Goal: Task Accomplishment & Management: Use online tool/utility

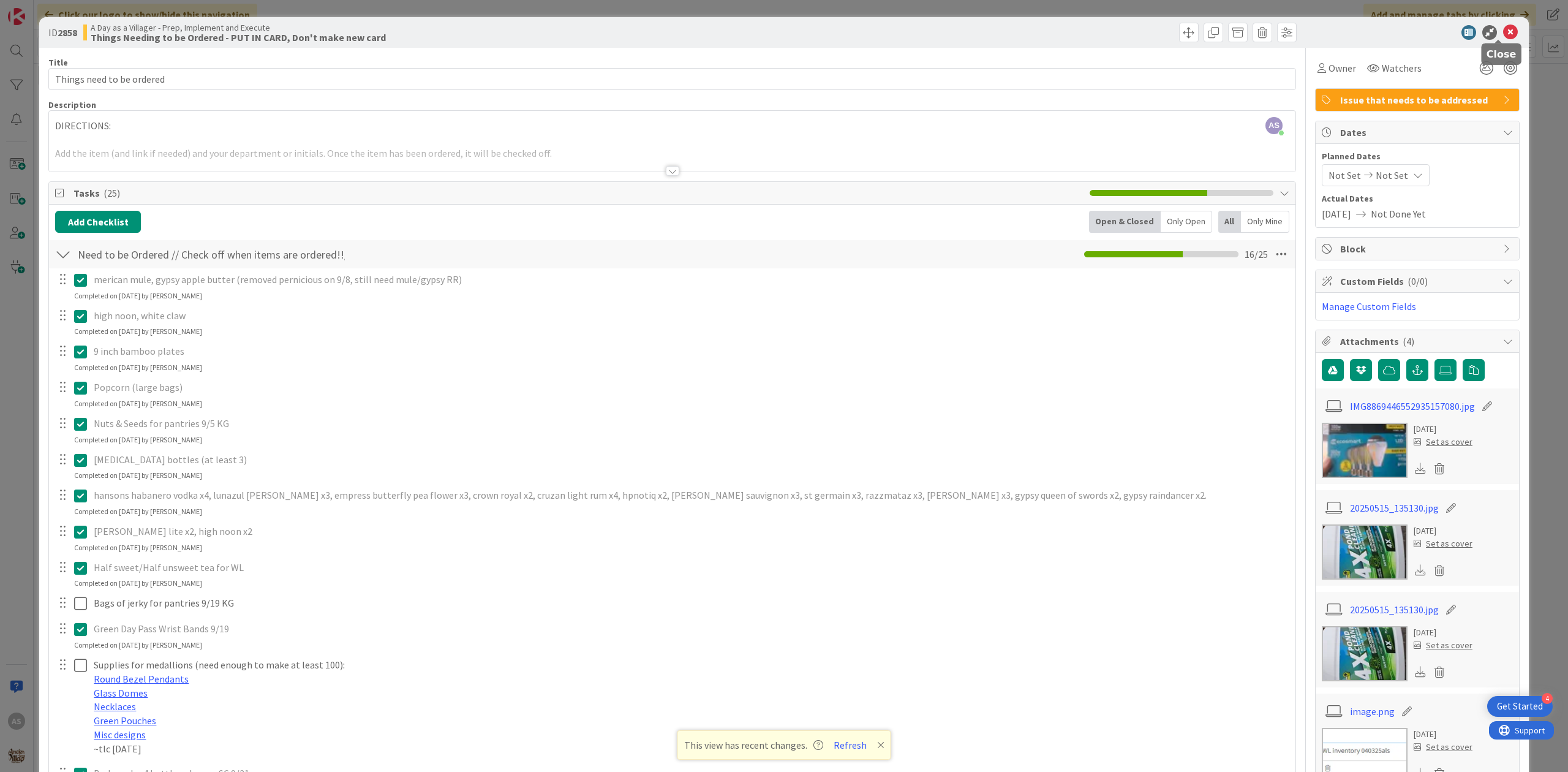
click at [1254, 36] on icon at bounding box center [1511, 32] width 14 height 14
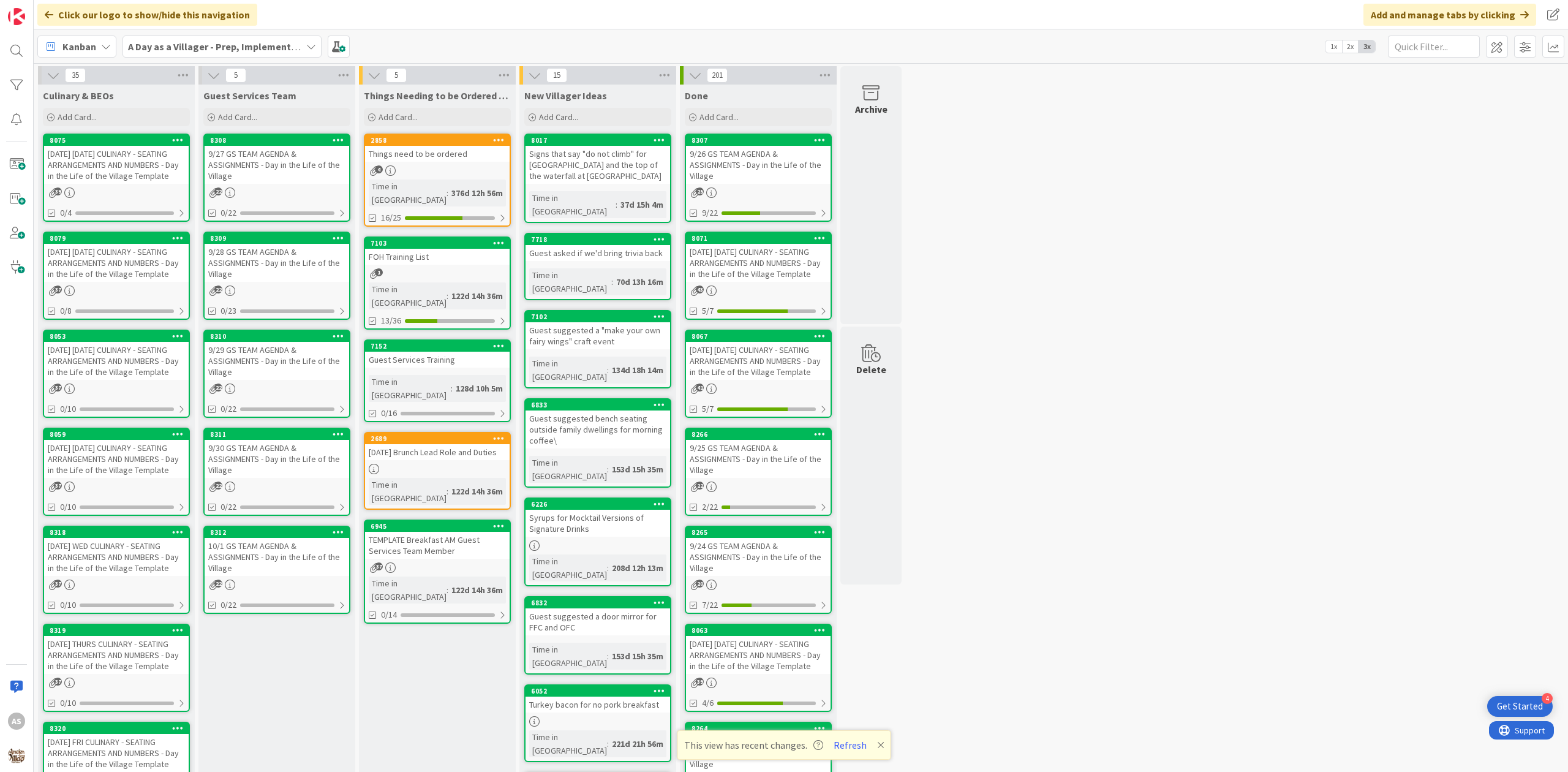
click at [99, 282] on div "[DATE] [DATE] CULINARY - SEATING ARRANGEMENTS AND NUMBERS - Day in the Life of …" at bounding box center [116, 263] width 144 height 38
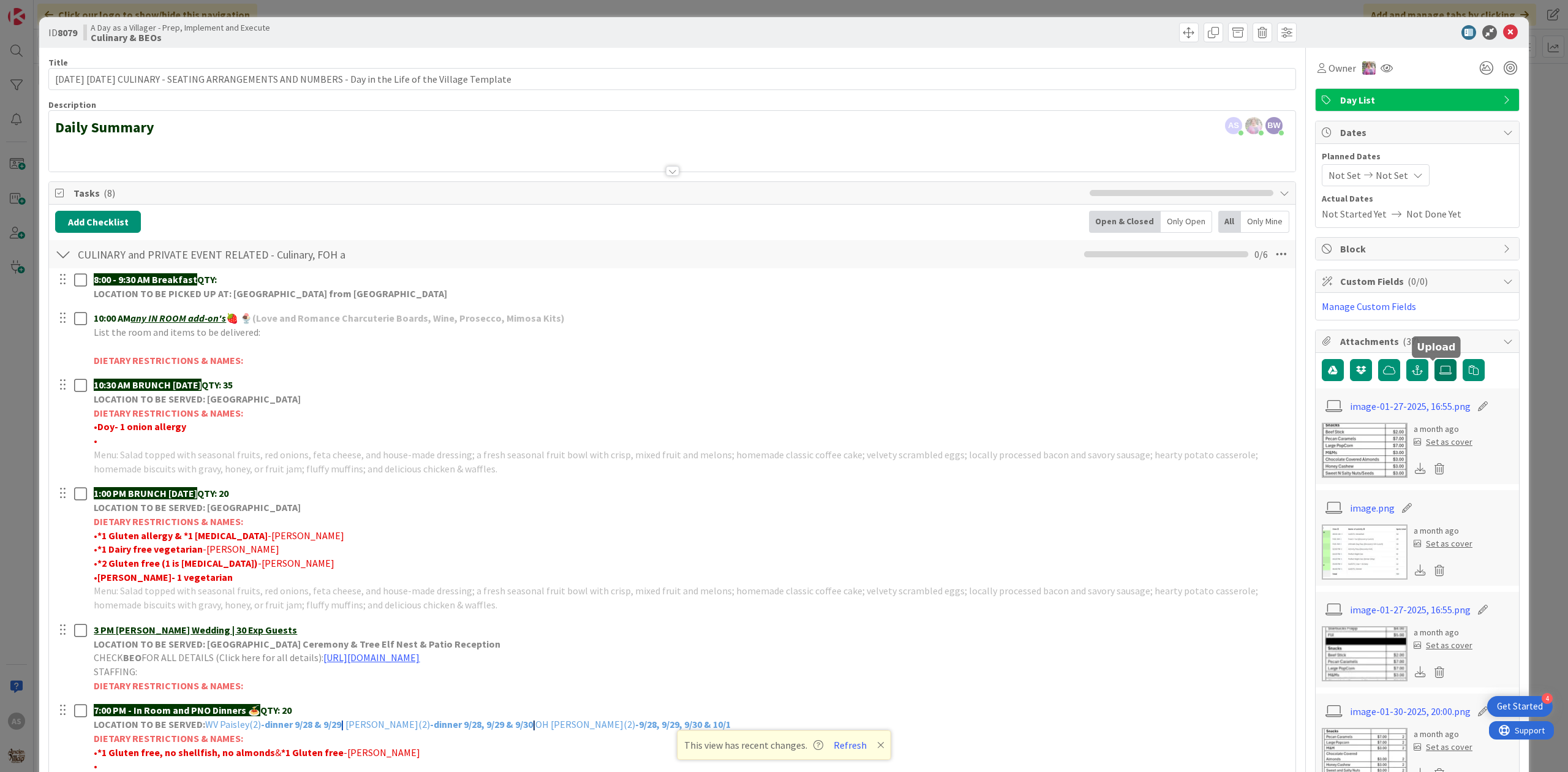
click at [1254, 373] on icon at bounding box center [1445, 370] width 12 height 10
click at [1254, 359] on input "file" at bounding box center [1435, 359] width 0 height 0
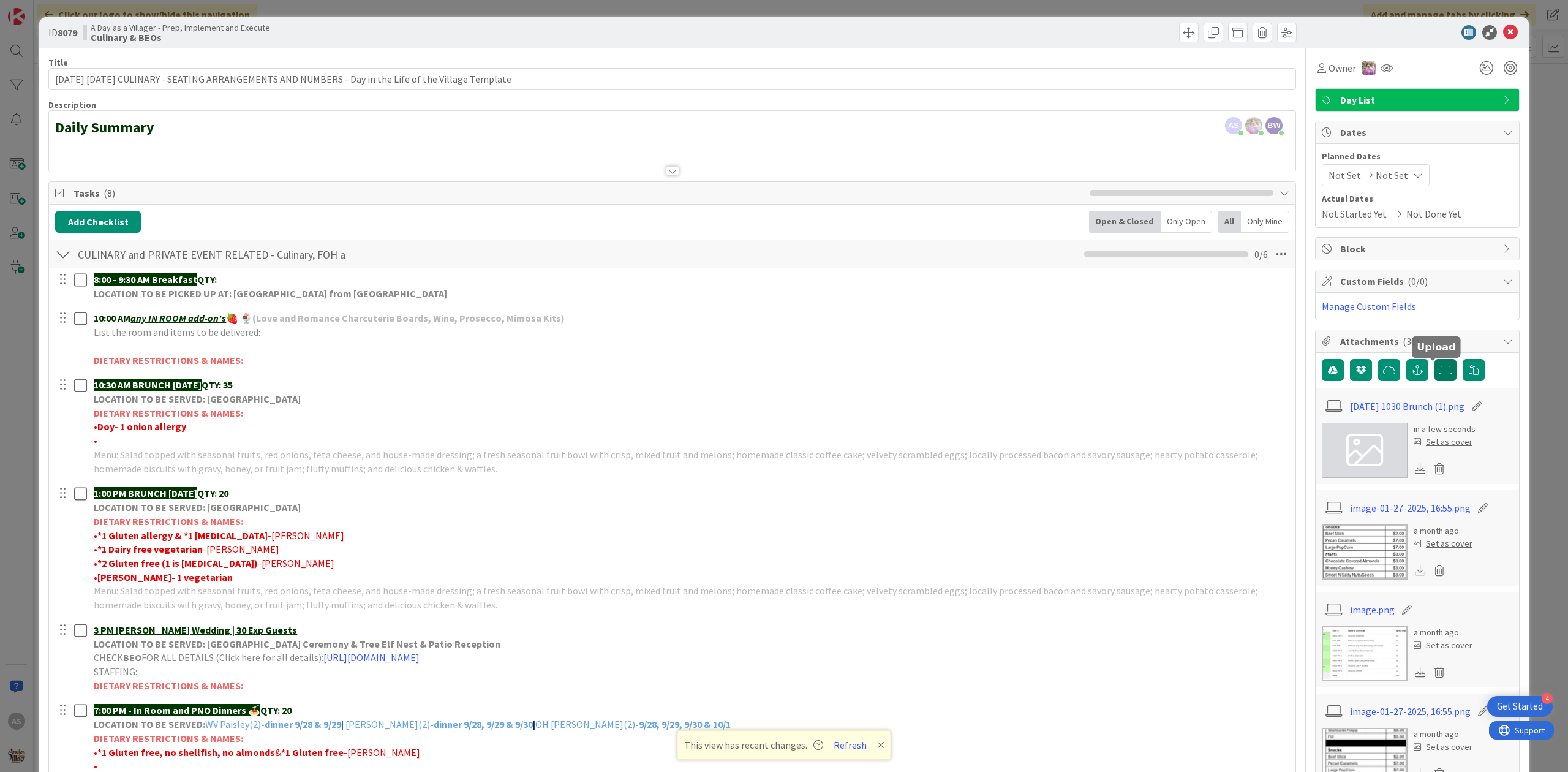
click at [1254, 374] on icon at bounding box center [1445, 370] width 12 height 10
click at [1254, 359] on input "file" at bounding box center [1435, 359] width 0 height 0
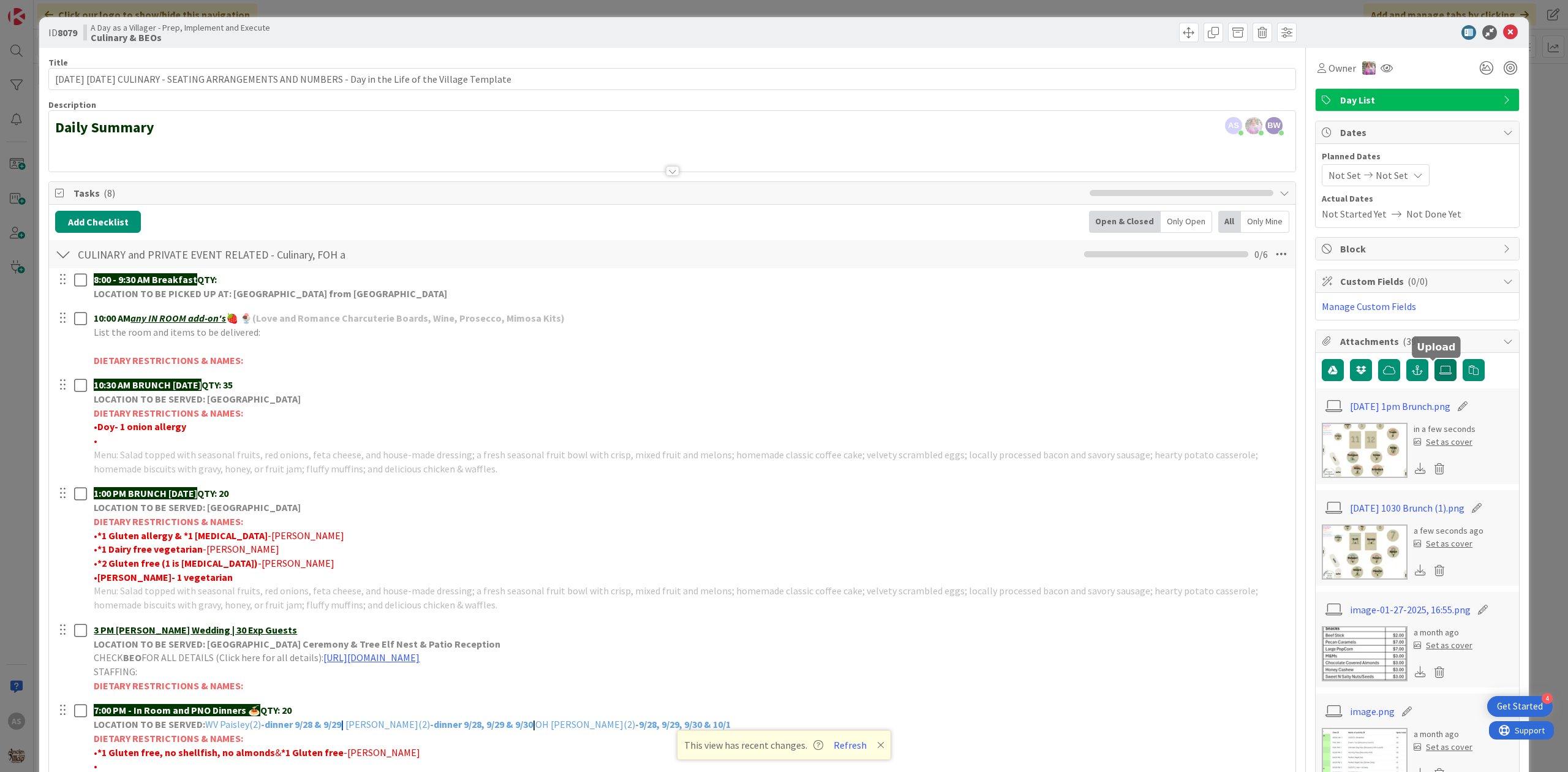
click at [1254, 366] on icon at bounding box center [1445, 370] width 12 height 10
click at [1254, 359] on input "file" at bounding box center [1435, 359] width 0 height 0
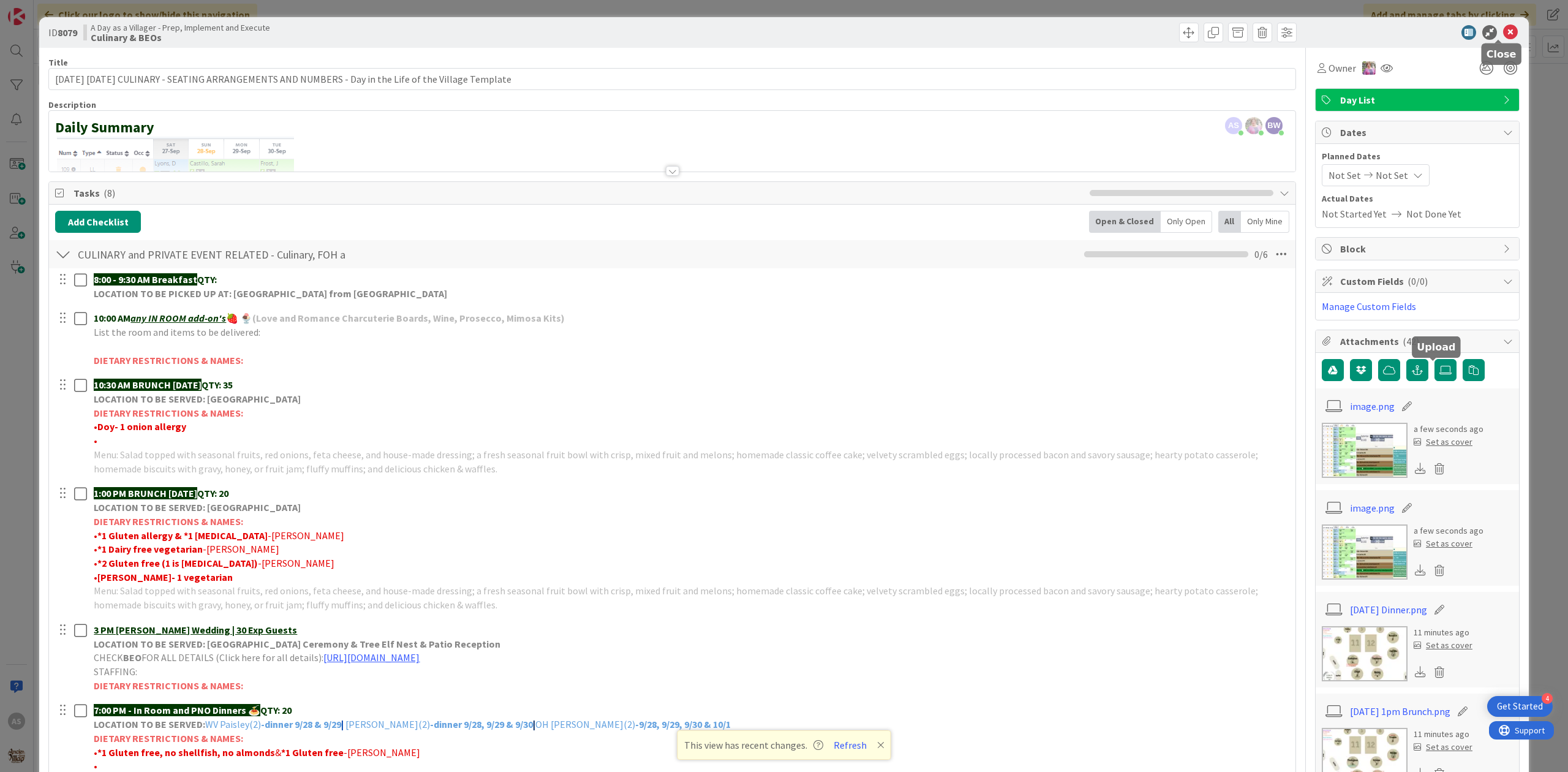
click at [1254, 30] on icon at bounding box center [1511, 32] width 14 height 14
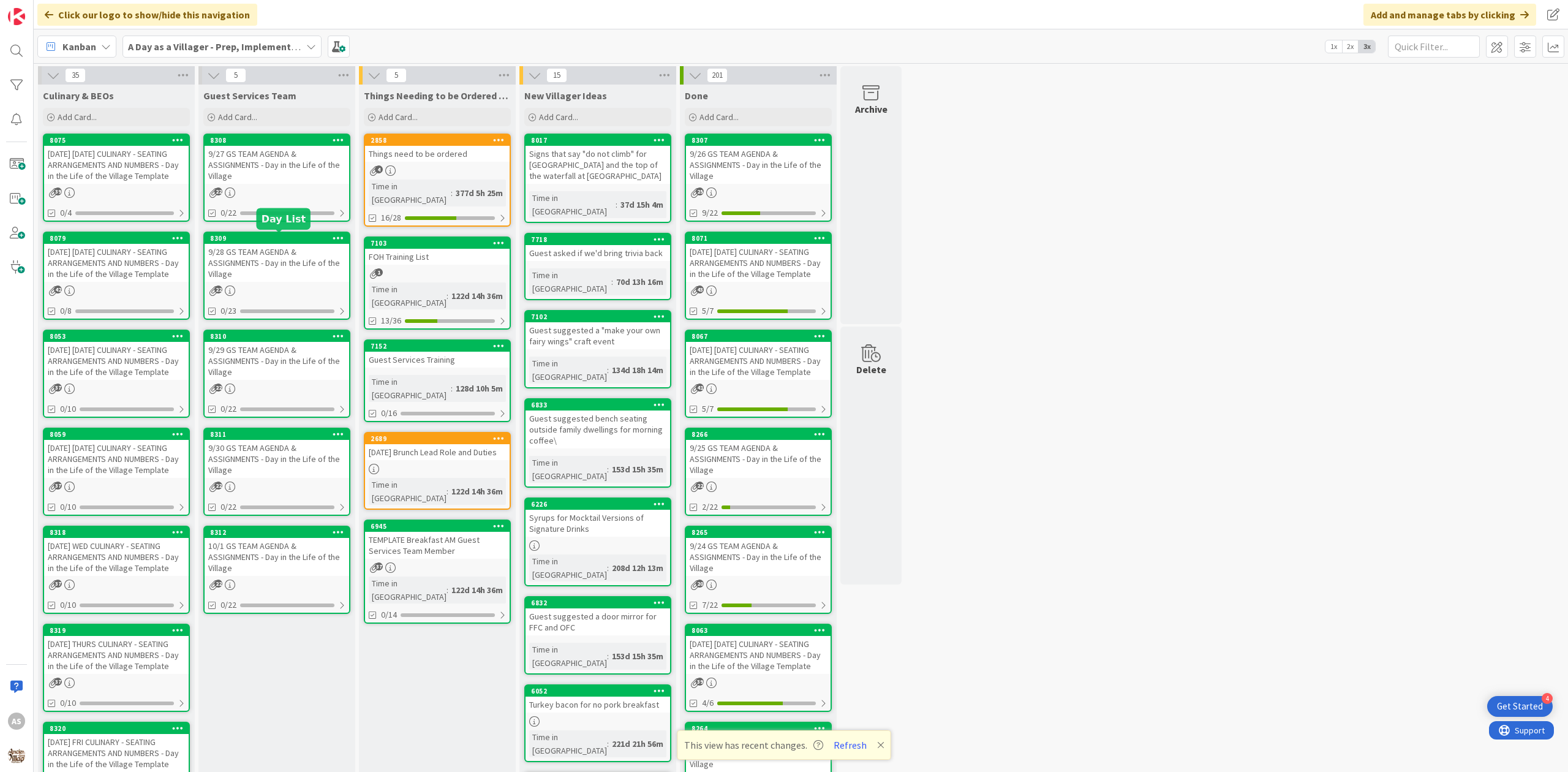
click at [294, 265] on div "9/28 GS TEAM AGENDA & ASSIGNMENTS - Day in the Life of the Village" at bounding box center [276, 263] width 144 height 38
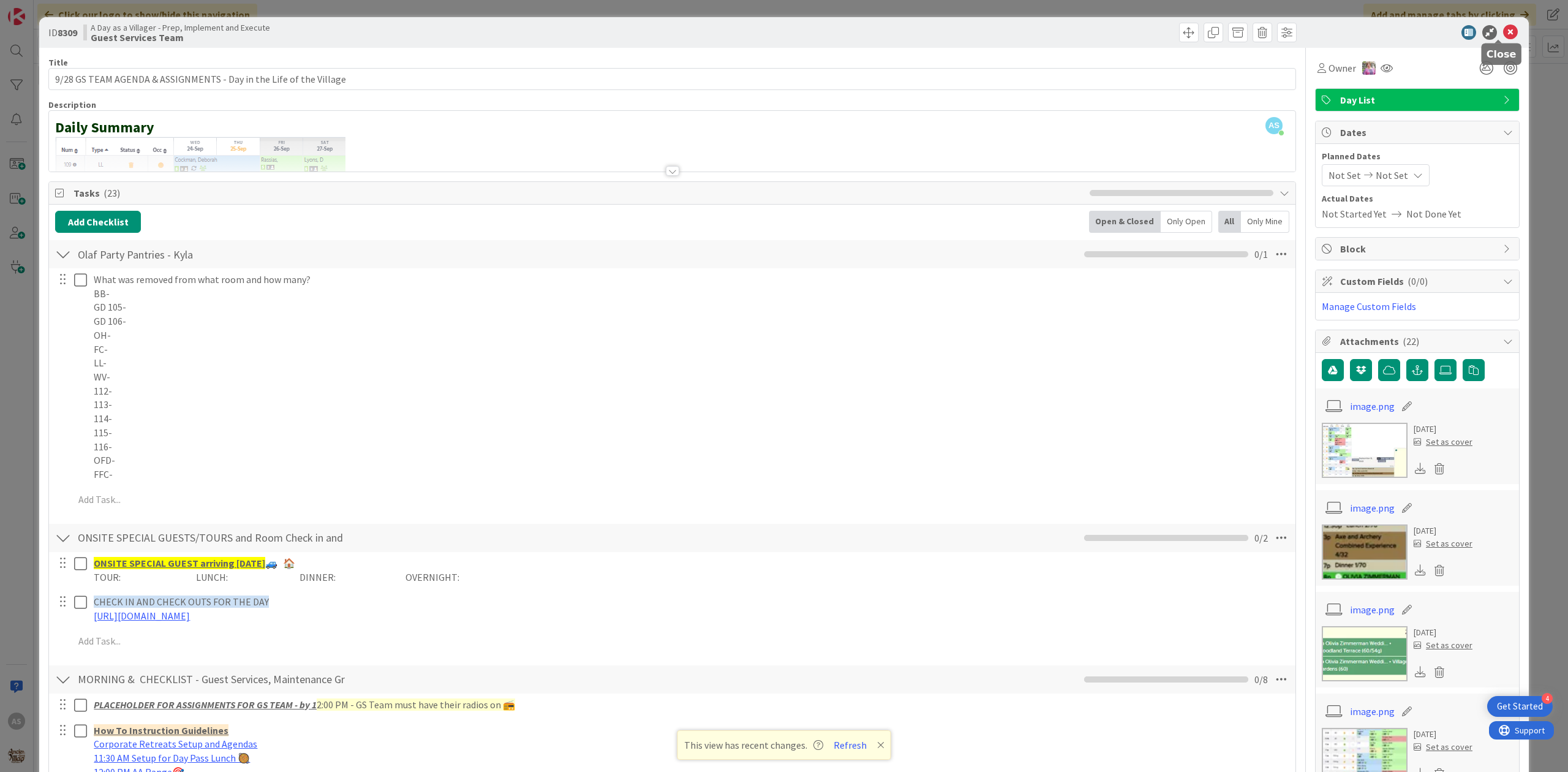
click at [1254, 32] on icon at bounding box center [1511, 32] width 14 height 14
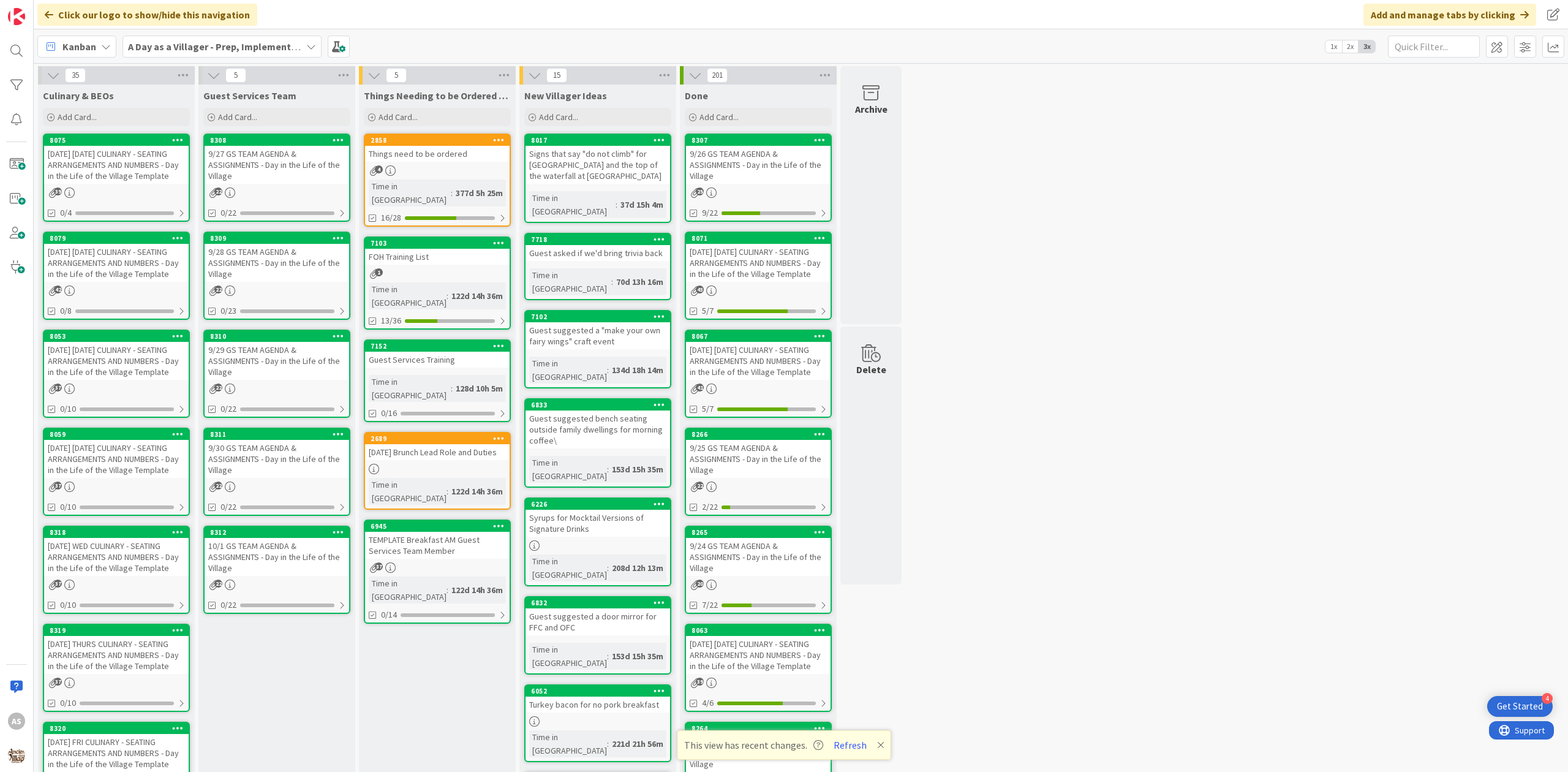
click at [447, 172] on div "4" at bounding box center [437, 170] width 144 height 10
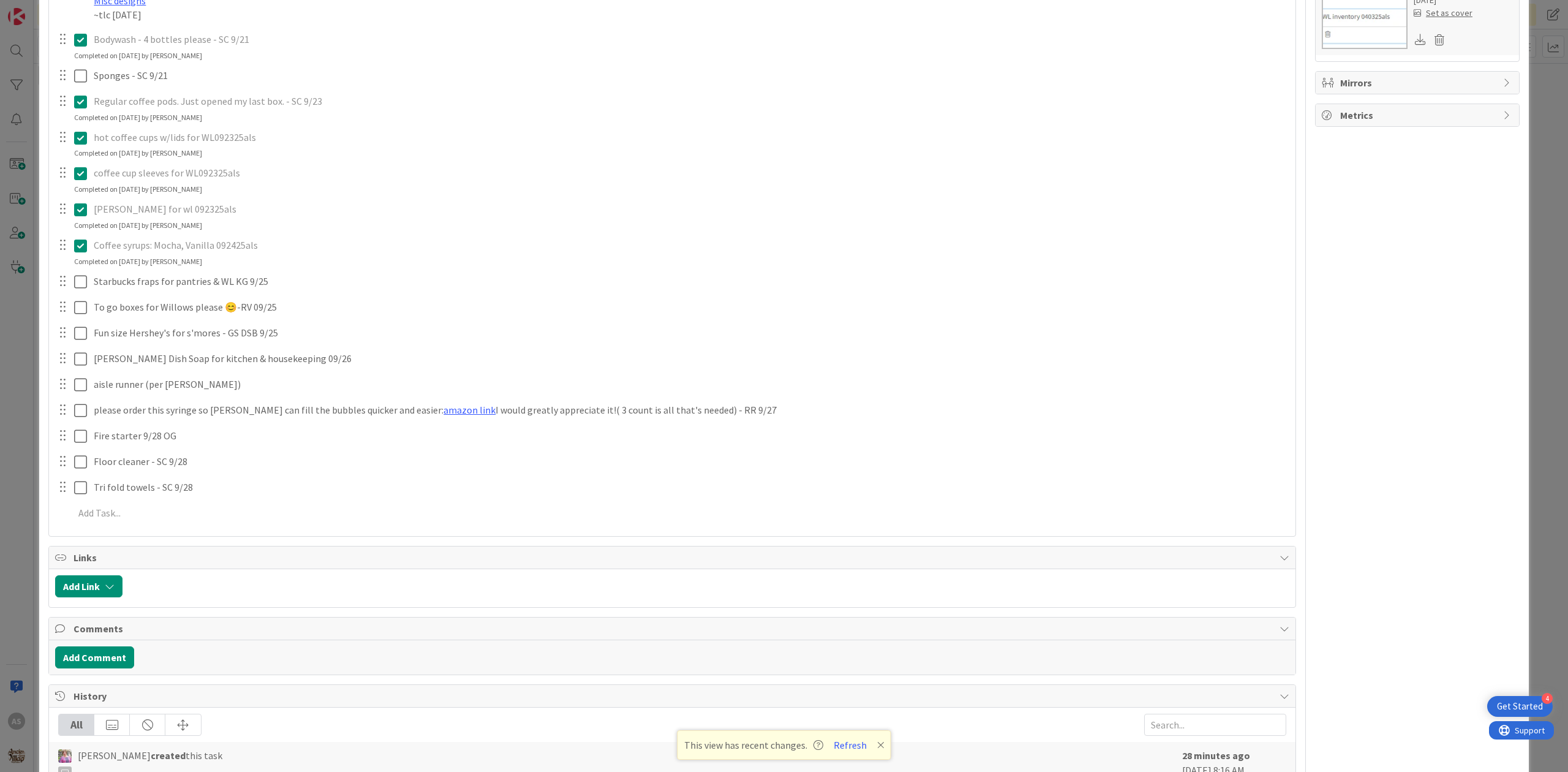
scroll to position [735, 0]
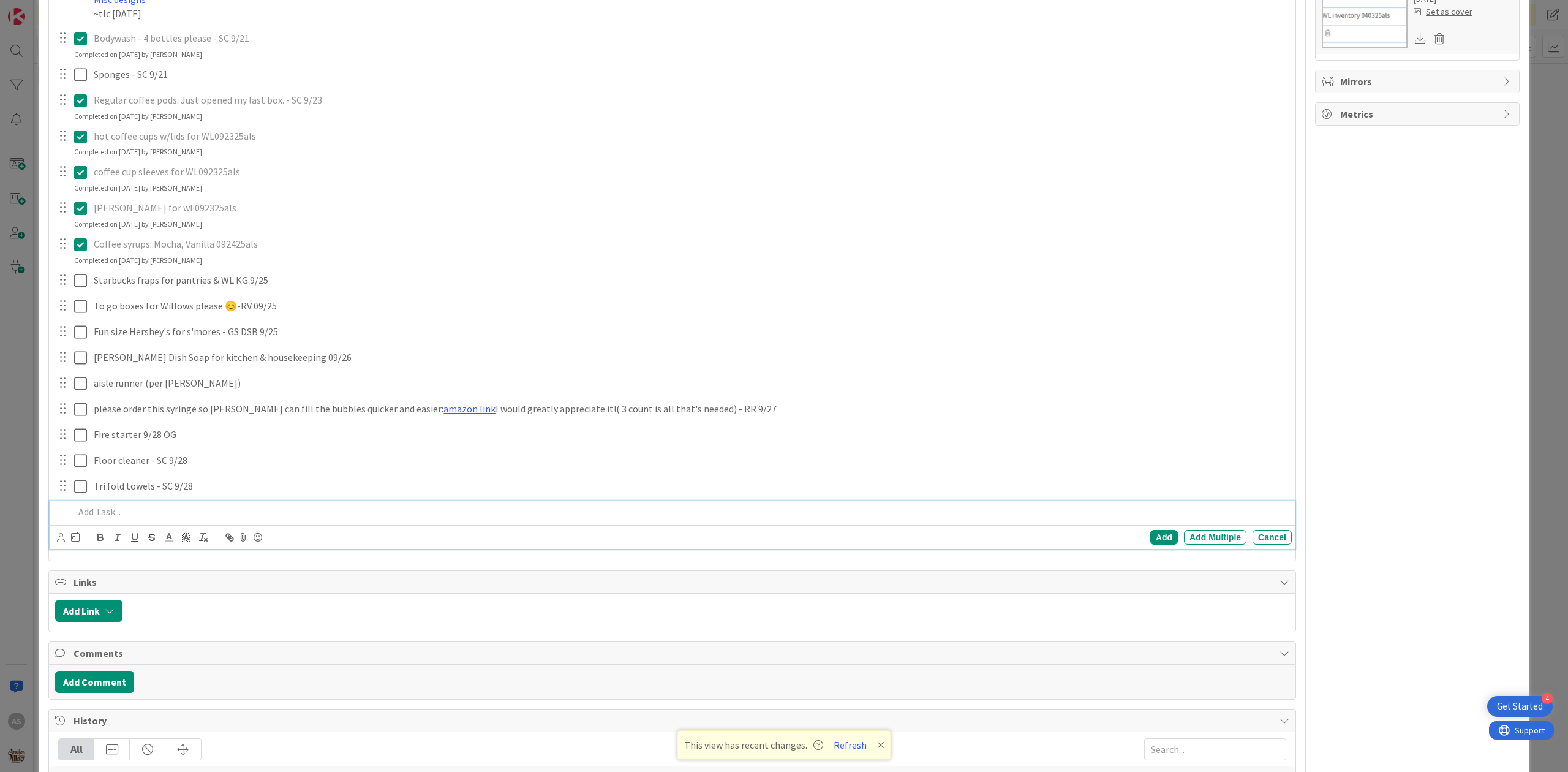
click at [192, 522] on div at bounding box center [681, 512] width 1222 height 22
click at [1153, 543] on div "Add" at bounding box center [1164, 537] width 28 height 14
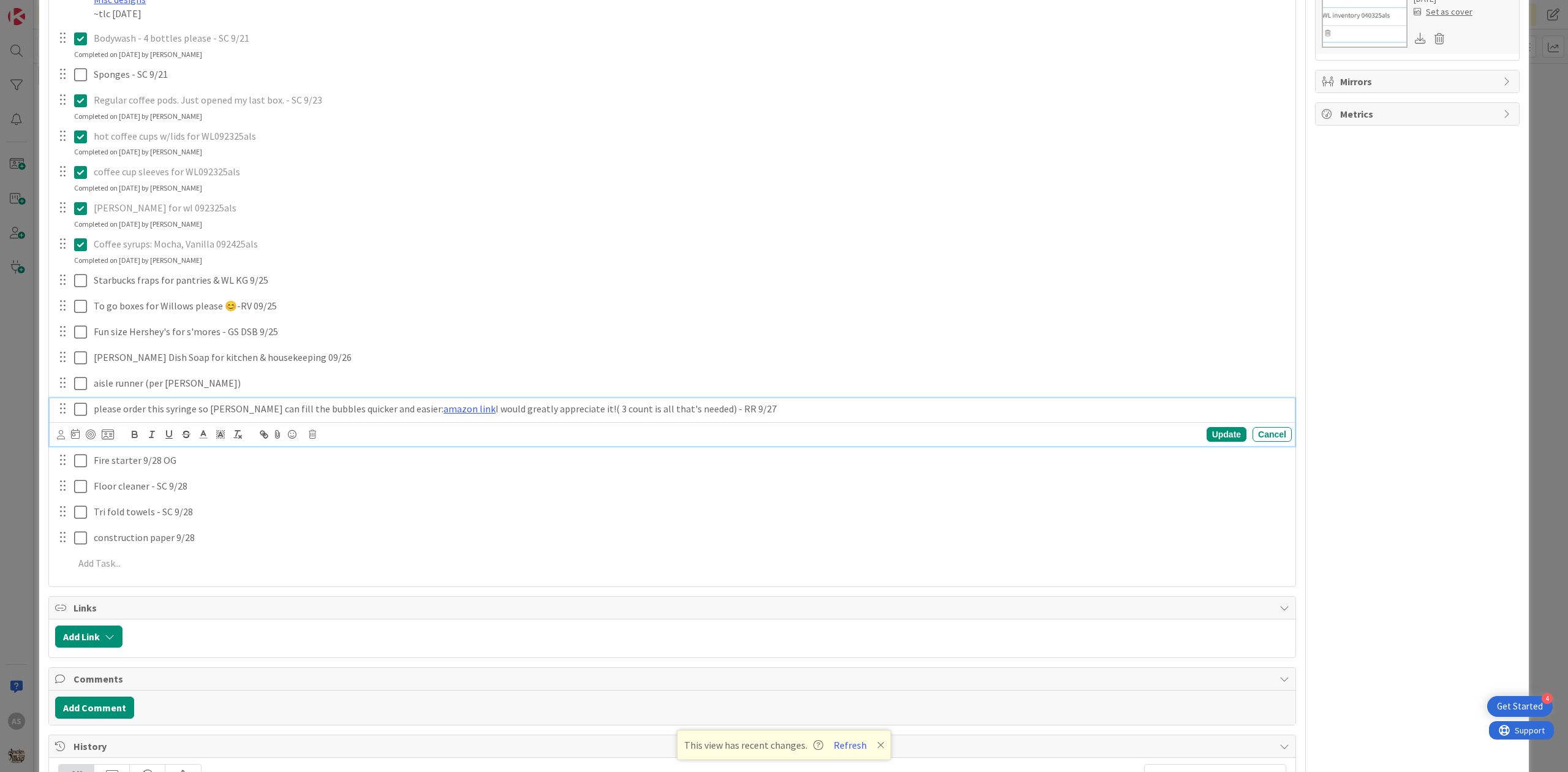
click at [284, 410] on p "please order this syringe so [PERSON_NAME] can fill the bubbles quicker and eas…" at bounding box center [690, 410] width 1194 height 14
click at [810, 408] on p "please order this syringe so [PERSON_NAME] can fill the [DATE] bubbles quicker …" at bounding box center [690, 410] width 1194 height 14
click at [442, 414] on p "please order this syringe so [PERSON_NAME] can fill the [DATE] bubbles quicker …" at bounding box center [690, 410] width 1194 height 14
click at [822, 412] on p "please order this syringe so [PERSON_NAME] can fill the [DATE] bubbles quicker …" at bounding box center [690, 410] width 1194 height 14
click at [1223, 437] on div "Update" at bounding box center [1226, 434] width 40 height 14
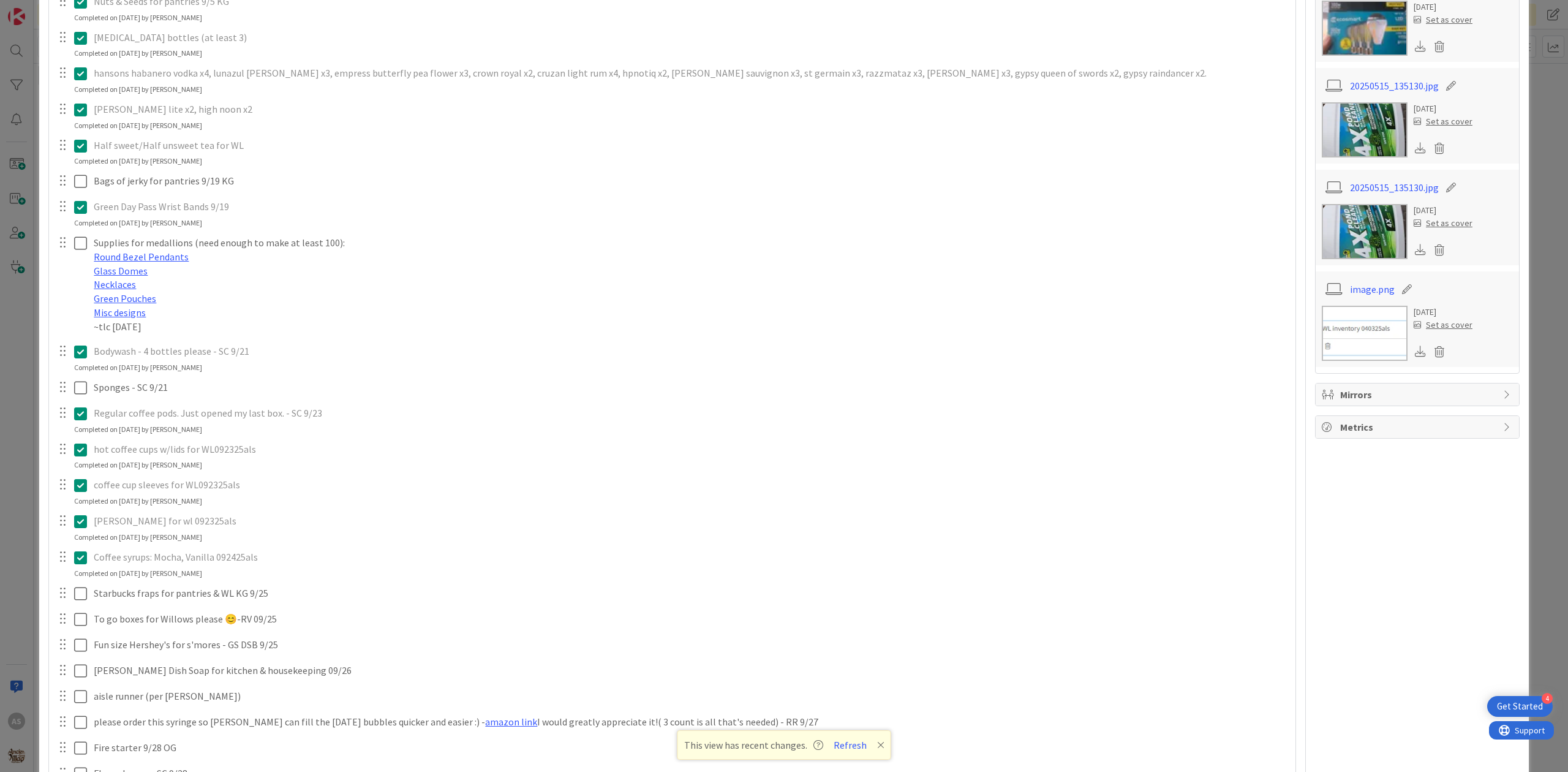
scroll to position [0, 0]
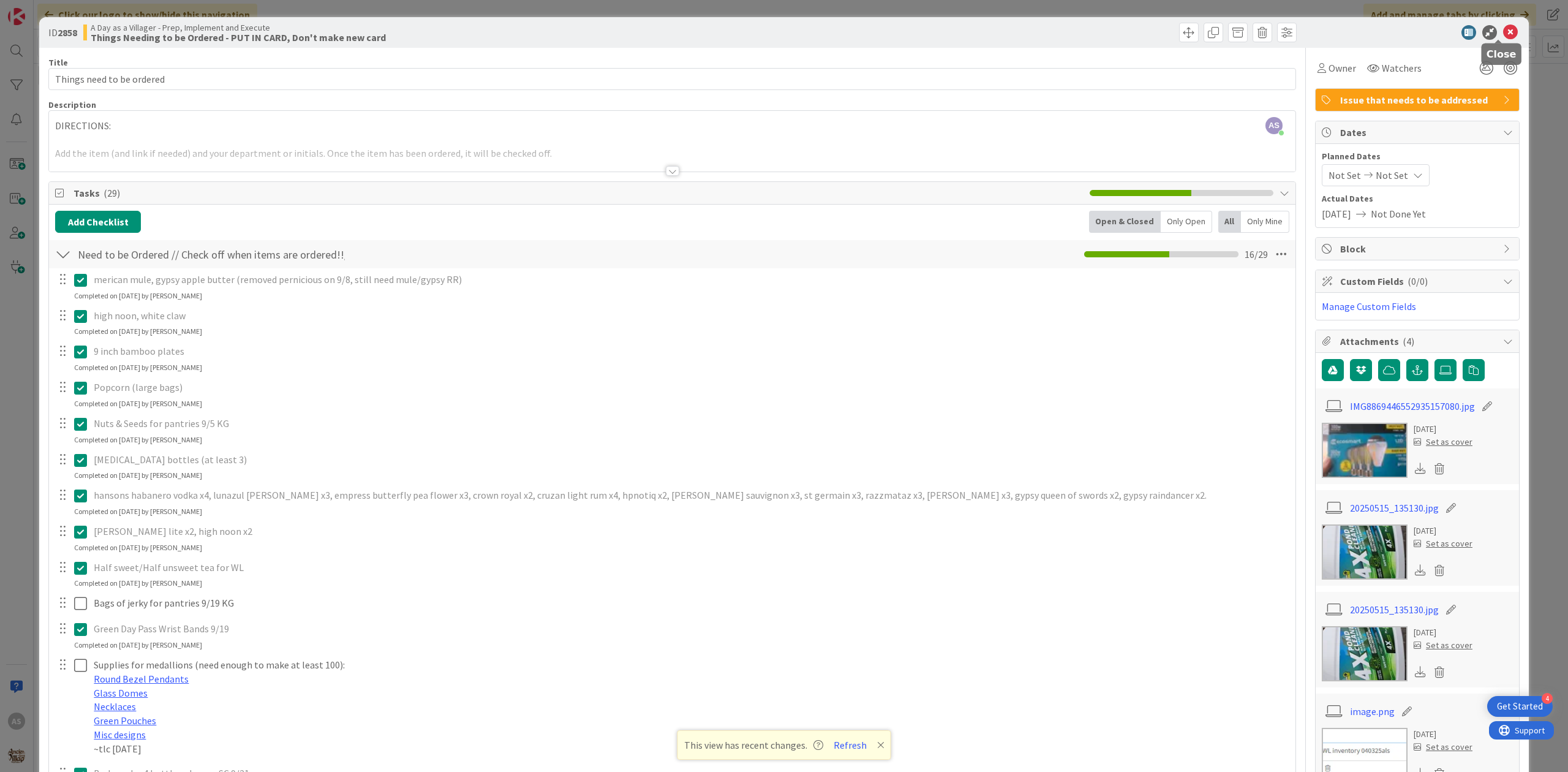
click at [1254, 33] on icon at bounding box center [1511, 32] width 14 height 14
